Goal: Task Accomplishment & Management: Manage account settings

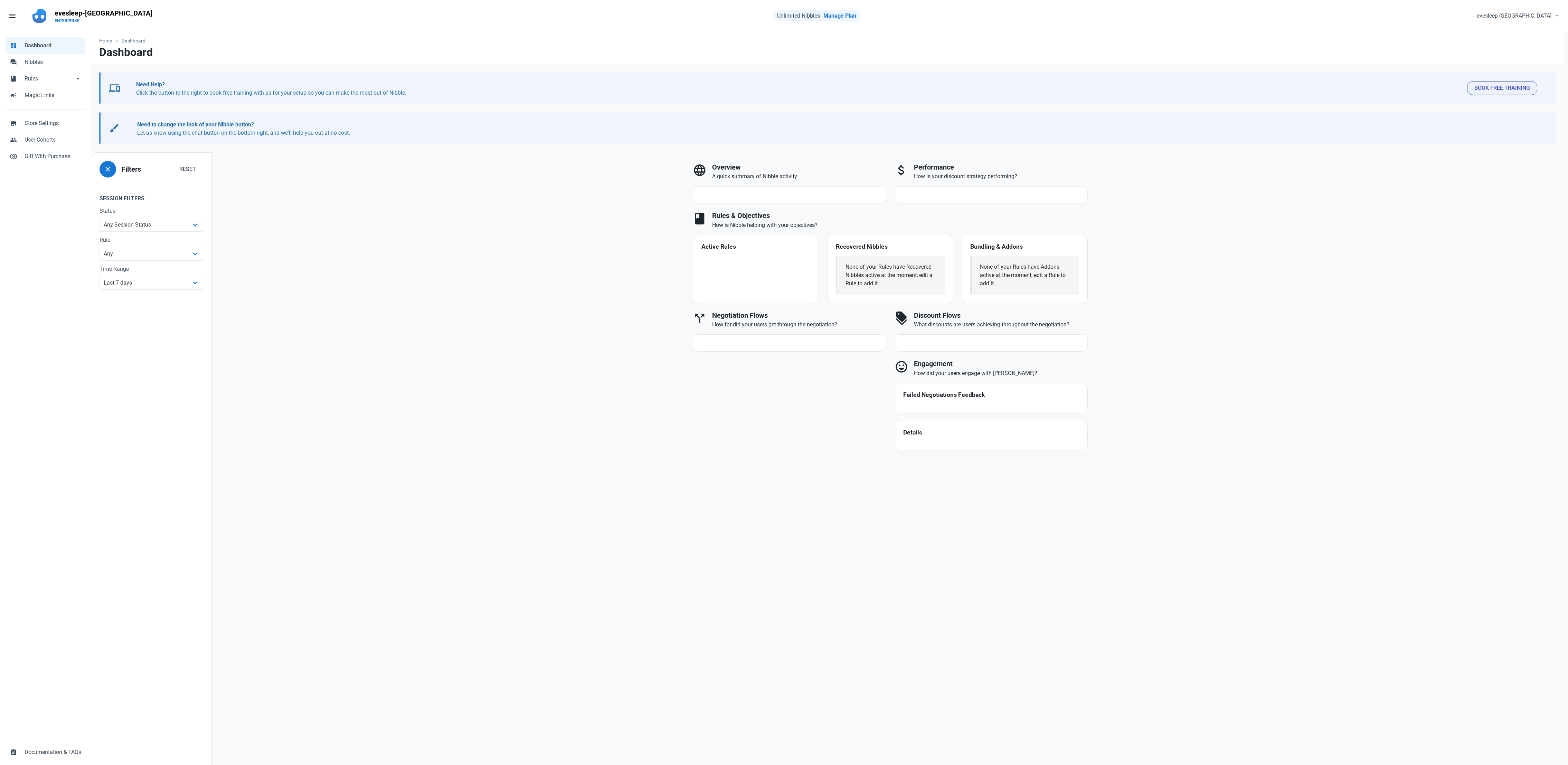
select select "7d"
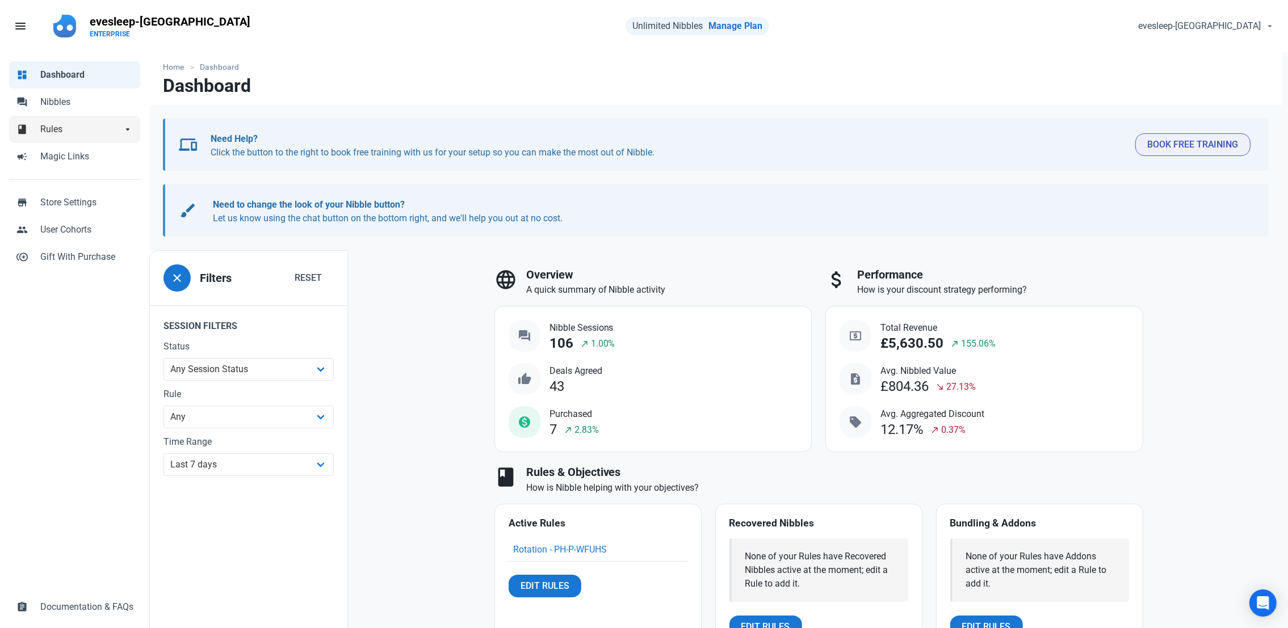
click at [77, 123] on span "Rules" at bounding box center [81, 130] width 82 height 14
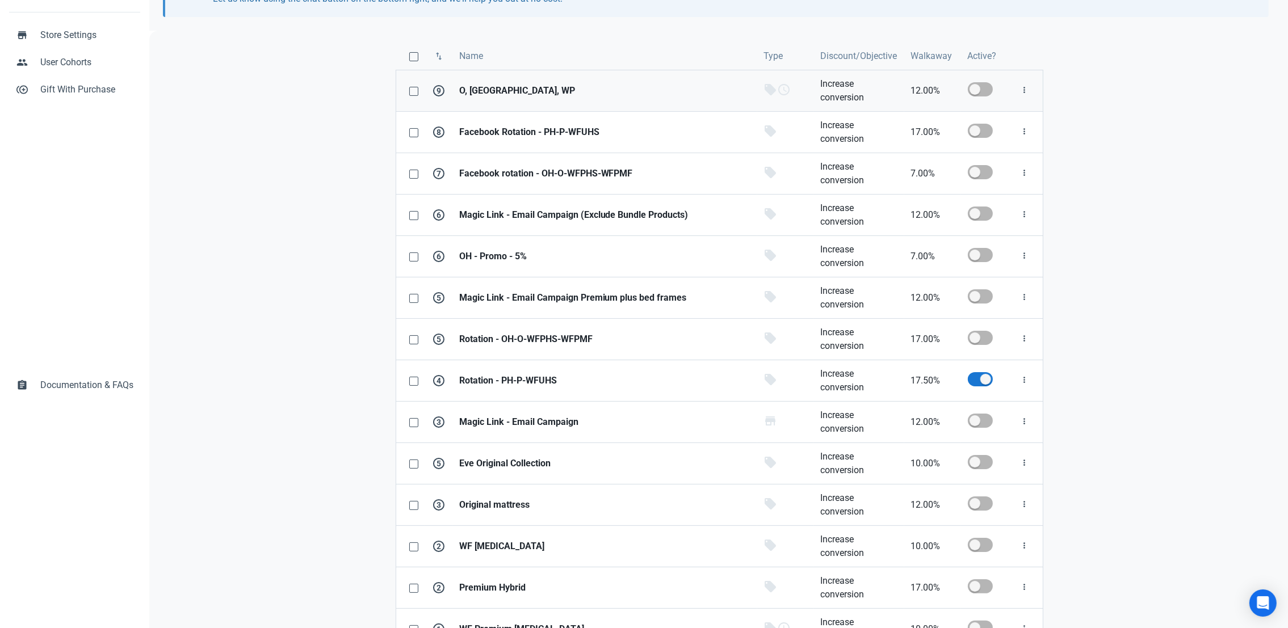
scroll to position [243, 0]
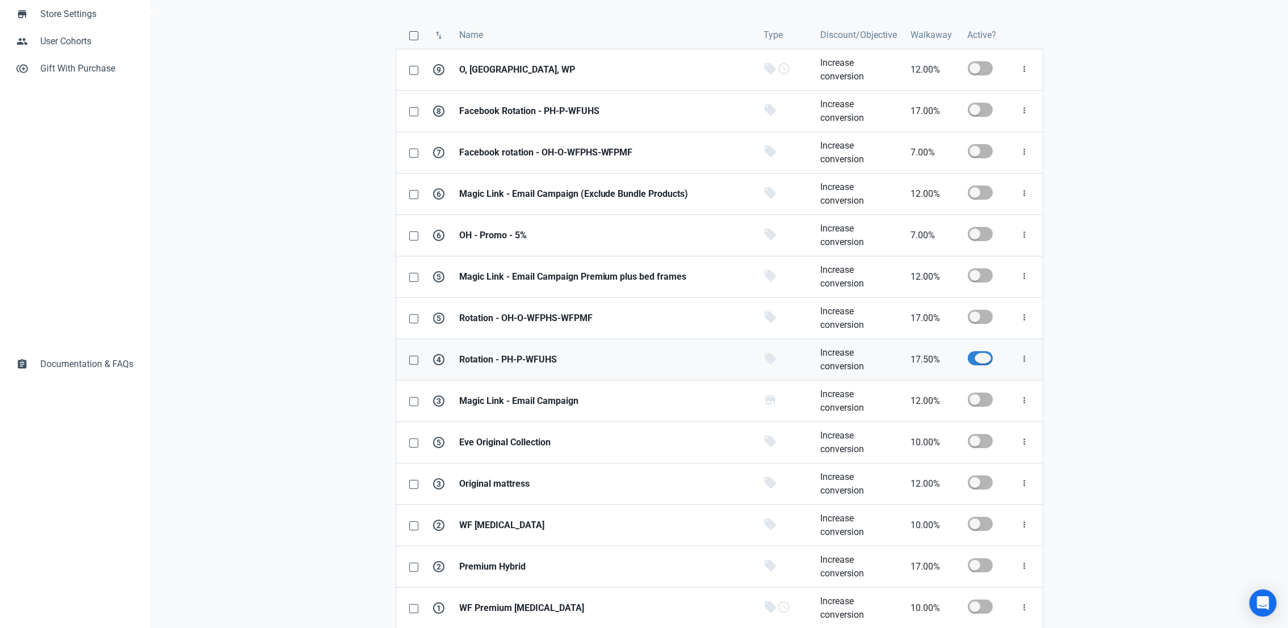
click at [973, 359] on span at bounding box center [980, 358] width 25 height 14
click at [973, 359] on input "checkbox" at bounding box center [971, 358] width 7 height 7
checkbox input "false"
click at [974, 316] on span at bounding box center [980, 317] width 25 height 14
click at [974, 316] on input "checkbox" at bounding box center [971, 316] width 7 height 7
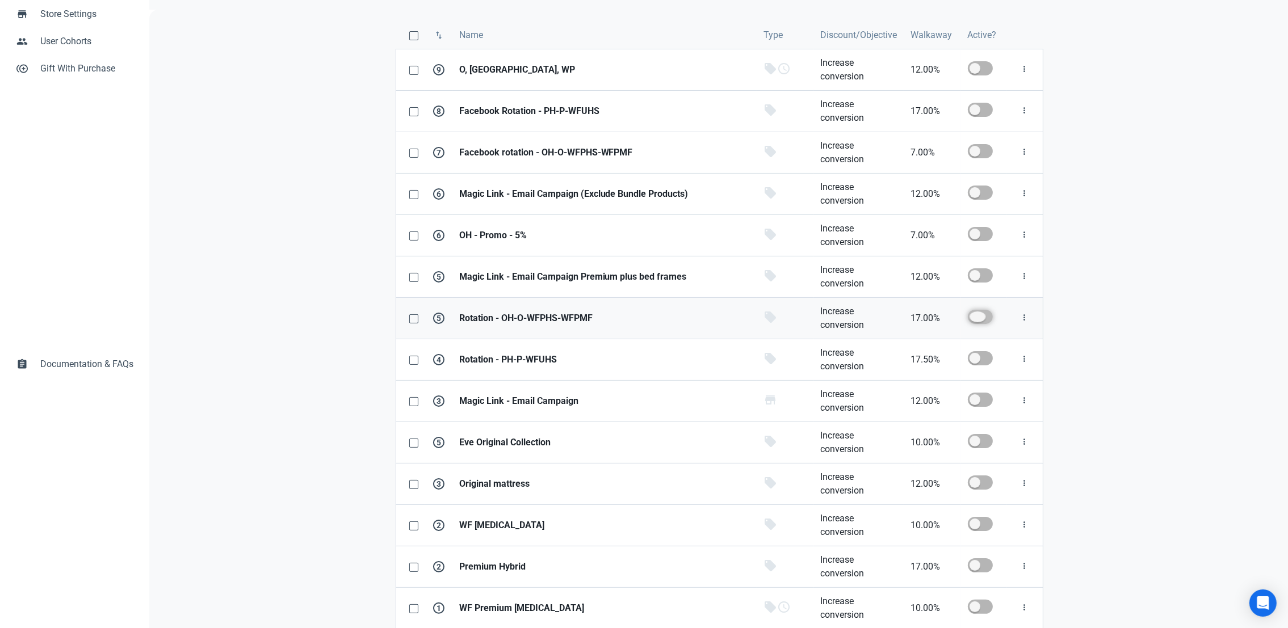
checkbox input "true"
click at [902, 321] on link "Increase conversion" at bounding box center [859, 318] width 90 height 41
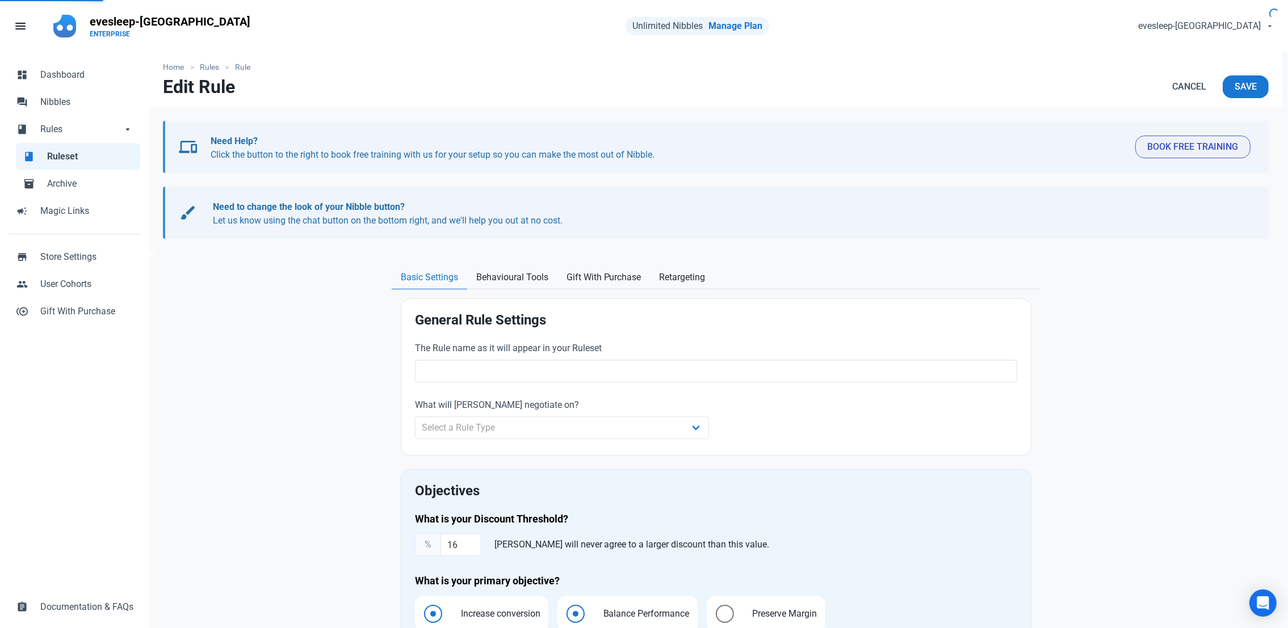
type input "Rotation - OH-O-WFPHS-WFPMF"
select select "product"
type input "17.00"
radio input "true"
radio input "false"
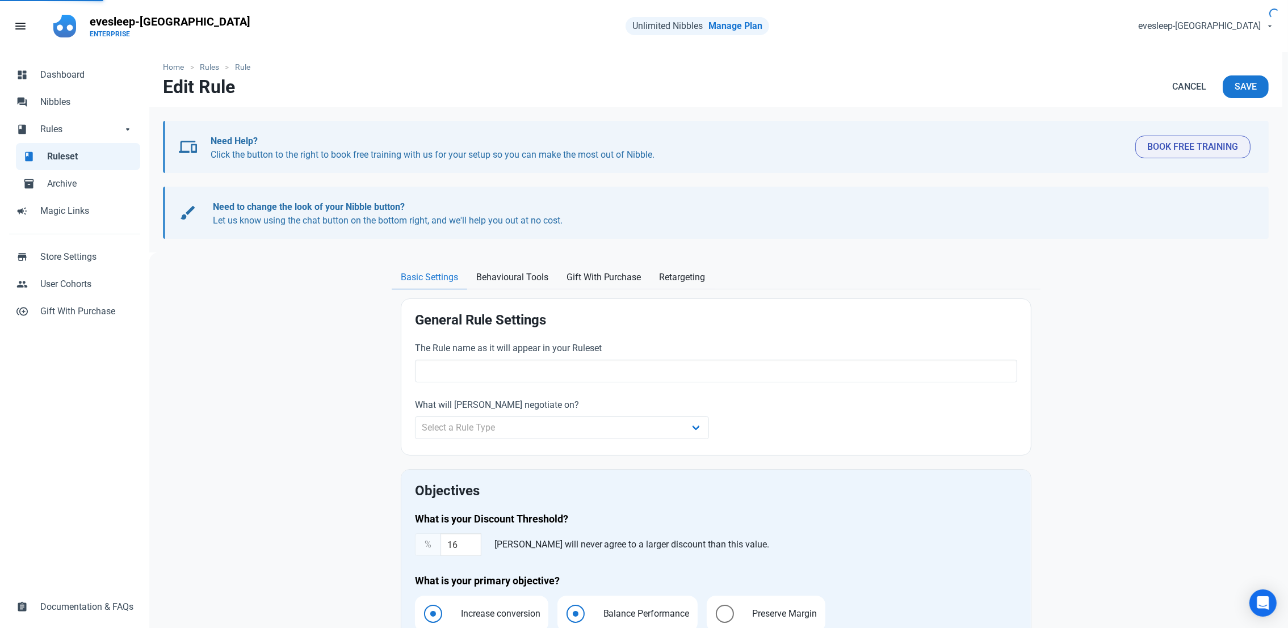
radio input "true"
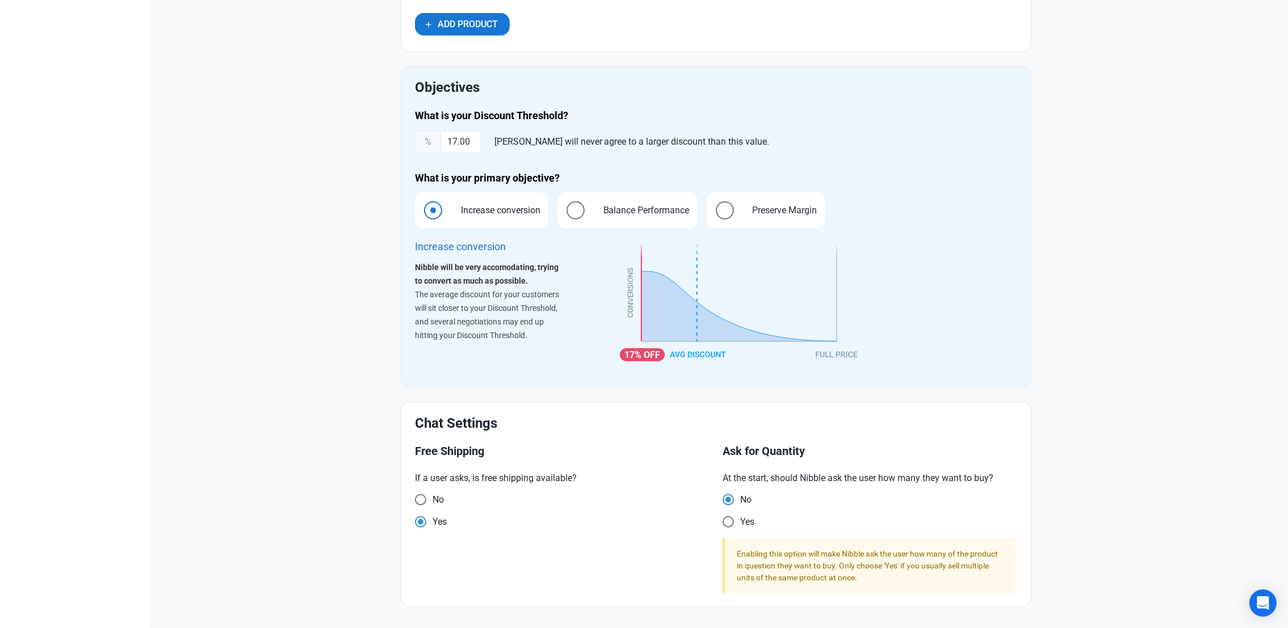
scroll to position [1403, 0]
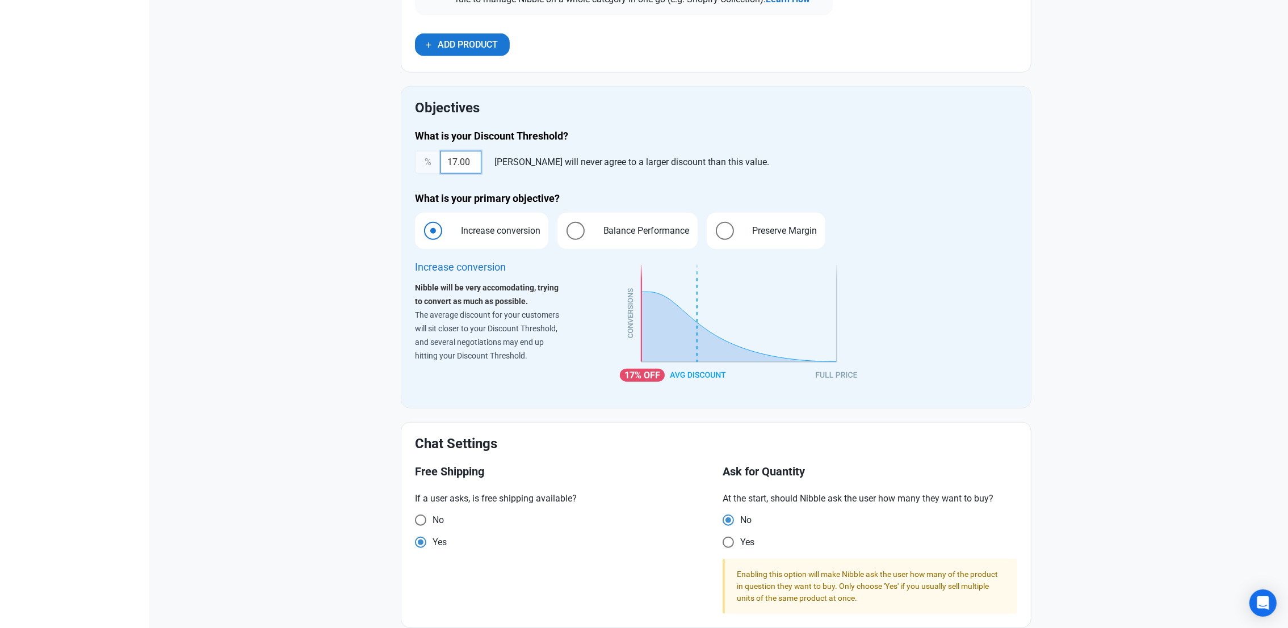
click at [476, 166] on input "17.00" at bounding box center [460, 162] width 41 height 23
type input "17.5"
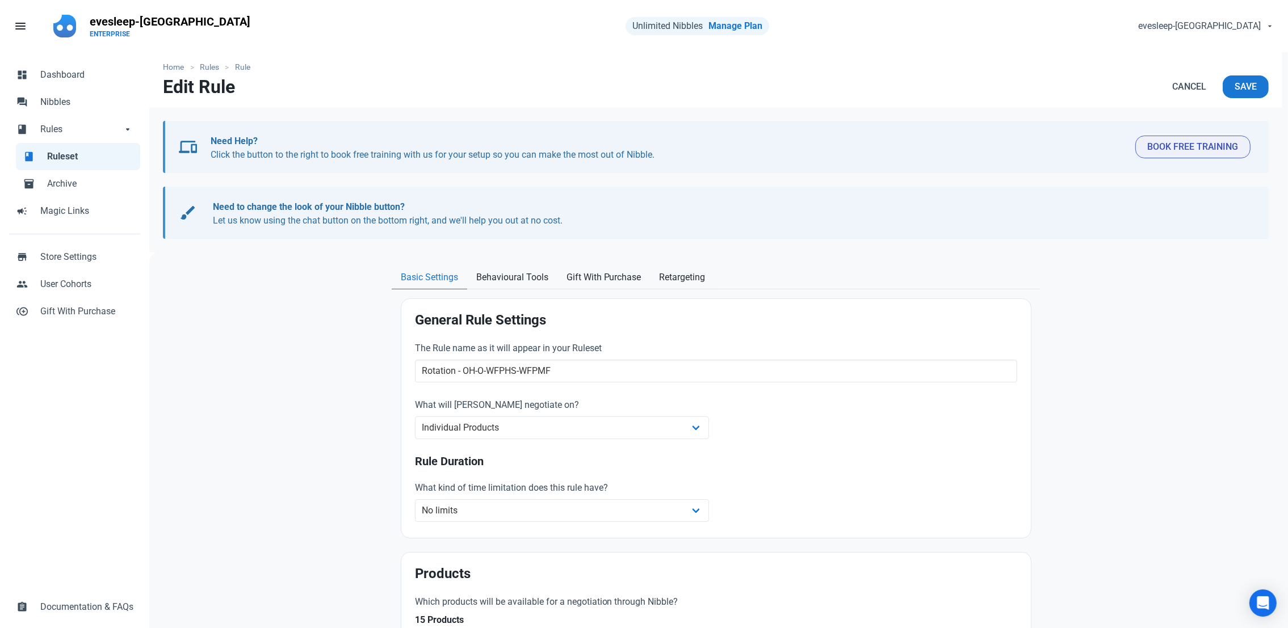
click at [1232, 74] on nav "Home Rules Rule" at bounding box center [715, 63] width 1133 height 23
click at [1234, 77] on button "Save" at bounding box center [1246, 86] width 46 height 23
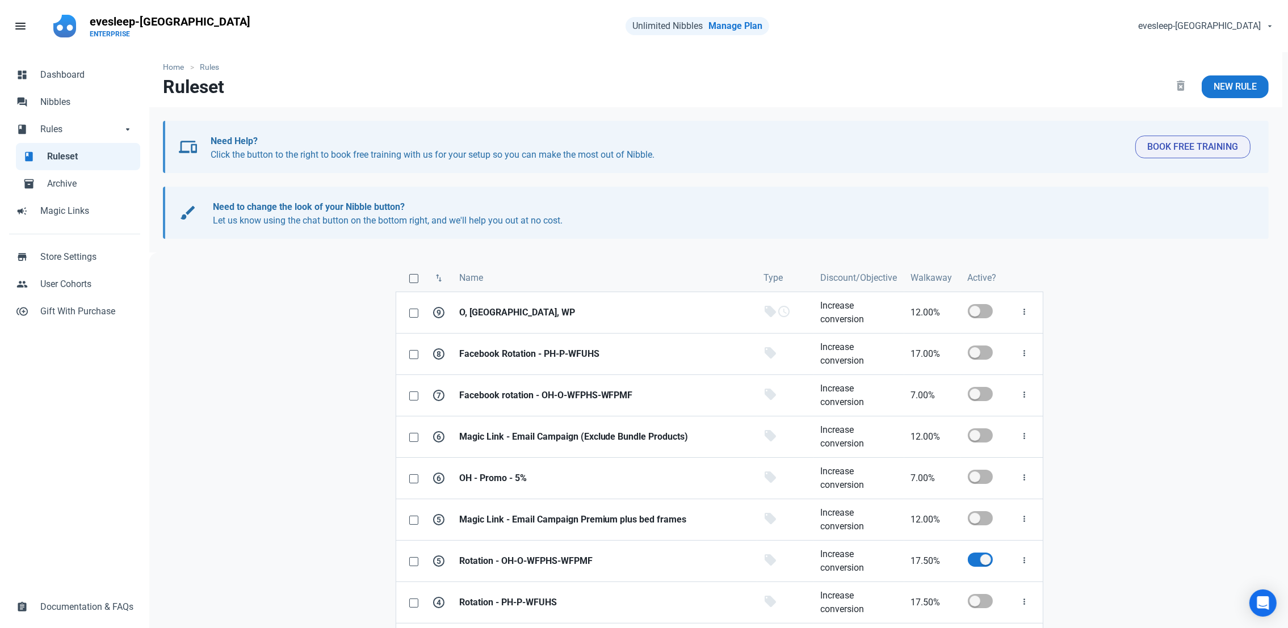
click at [591, 75] on nav "Ruleset delete_forever New Rule" at bounding box center [715, 91] width 1133 height 32
